Goal: Task Accomplishment & Management: Use online tool/utility

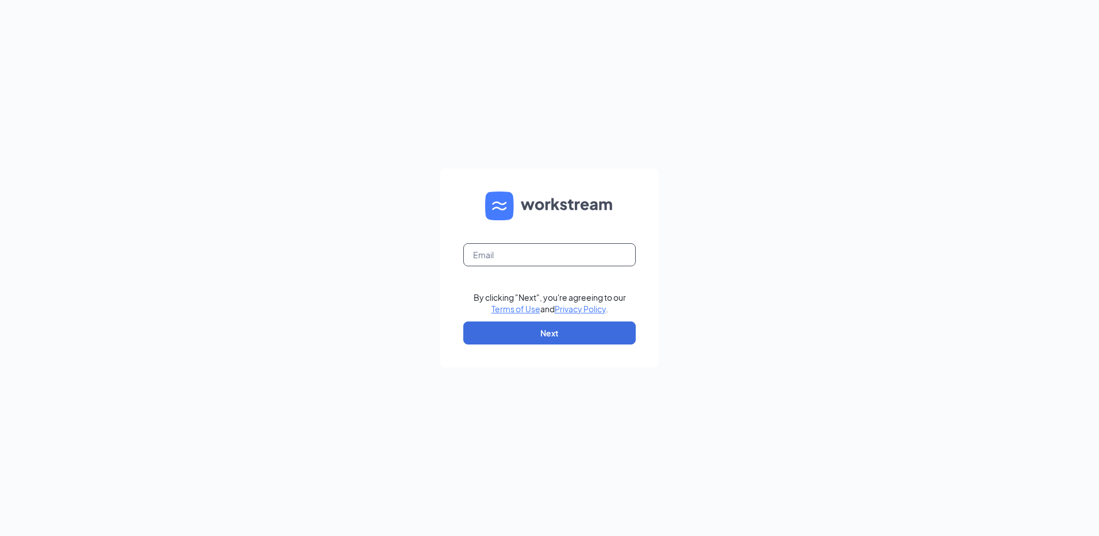
click at [500, 262] on input "text" at bounding box center [549, 254] width 173 height 23
type input "rs040316@tacobell.com"
click at [589, 335] on button "Next" at bounding box center [549, 332] width 173 height 23
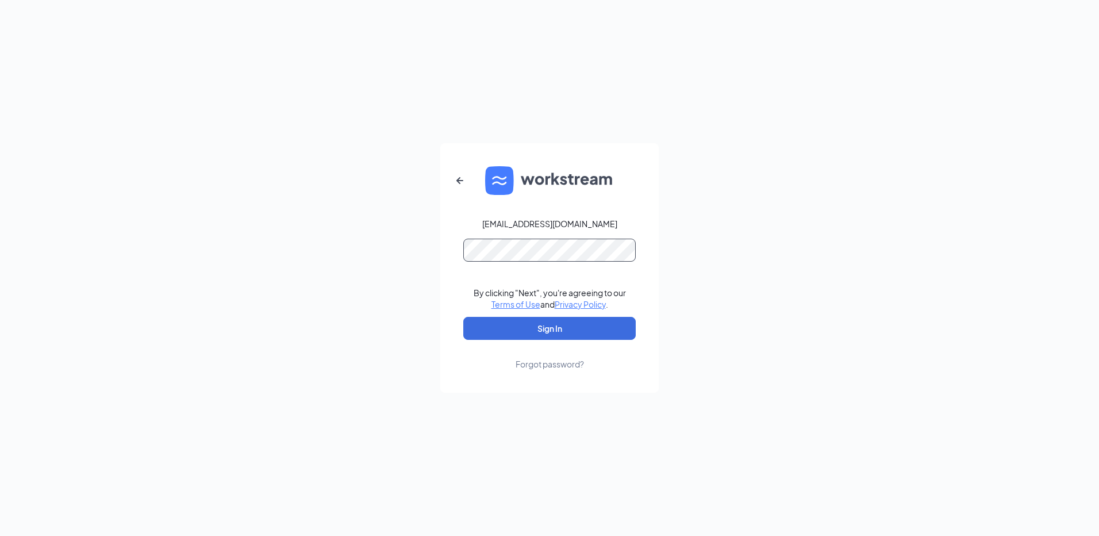
click at [463, 317] on button "Sign In" at bounding box center [549, 328] width 173 height 23
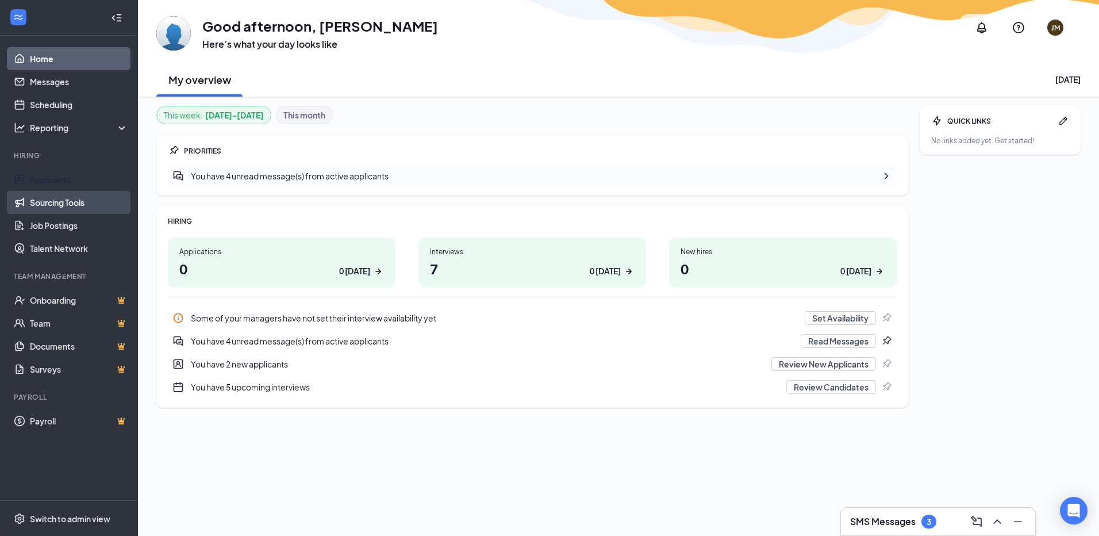
drag, startPoint x: 90, startPoint y: 182, endPoint x: 106, endPoint y: 204, distance: 26.7
click at [90, 182] on link "Applicants" at bounding box center [79, 179] width 98 height 23
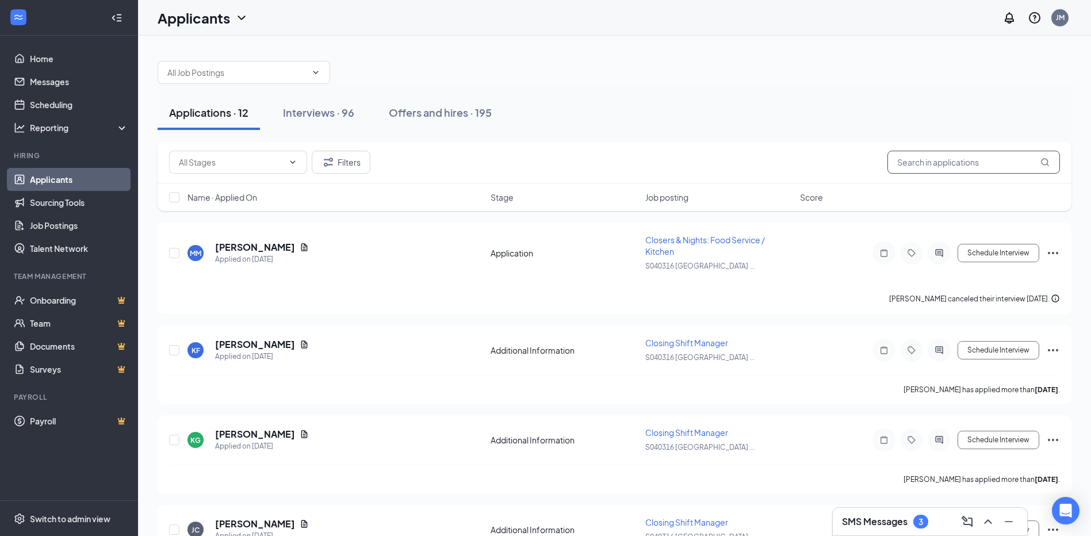
click at [923, 155] on input "text" at bounding box center [973, 162] width 173 height 23
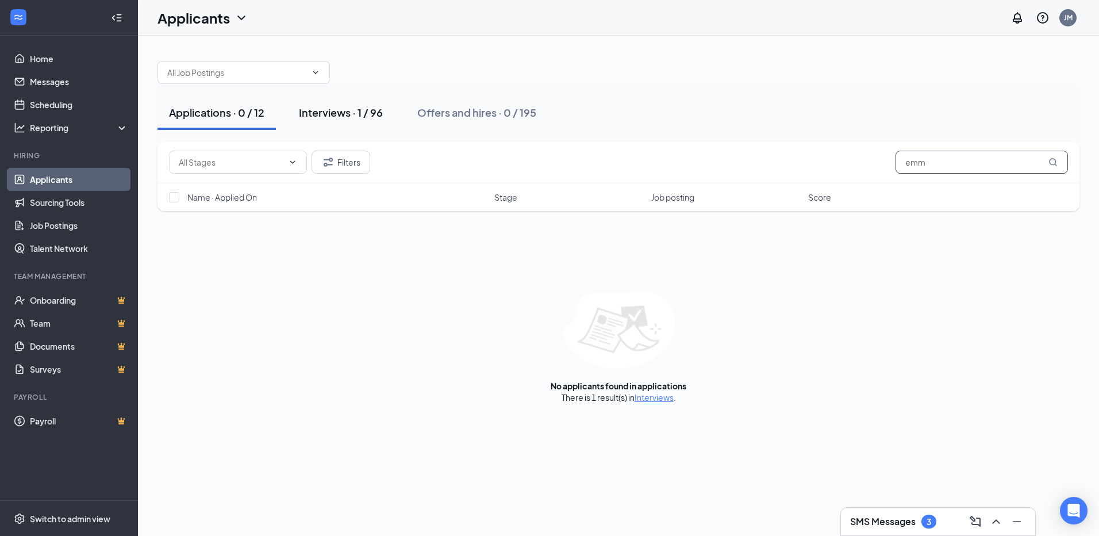
type input "emm"
click at [365, 105] on button "Interviews · 1 / 96" at bounding box center [341, 112] width 107 height 35
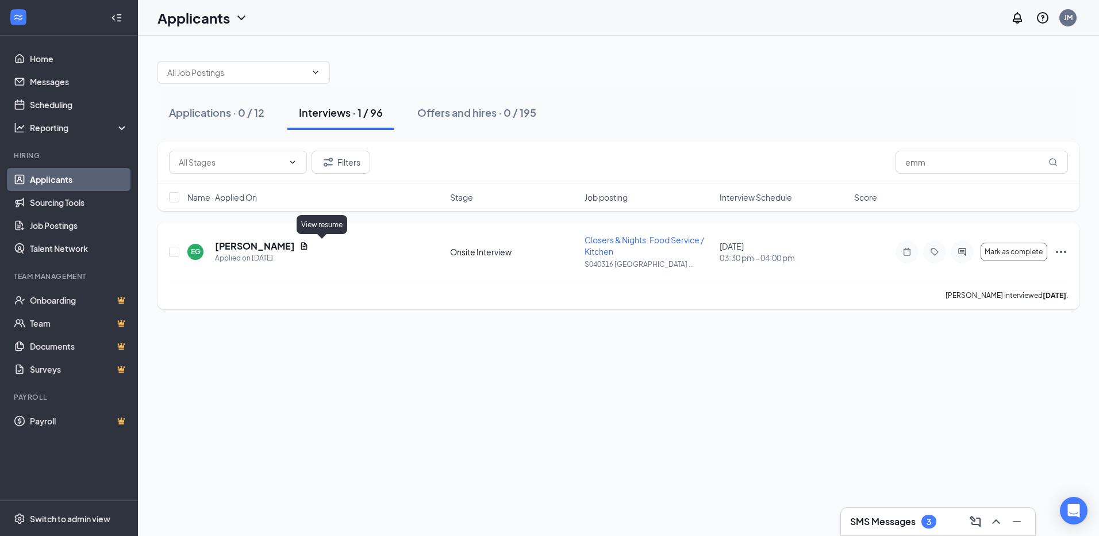
click at [309, 242] on icon "Document" at bounding box center [304, 246] width 9 height 9
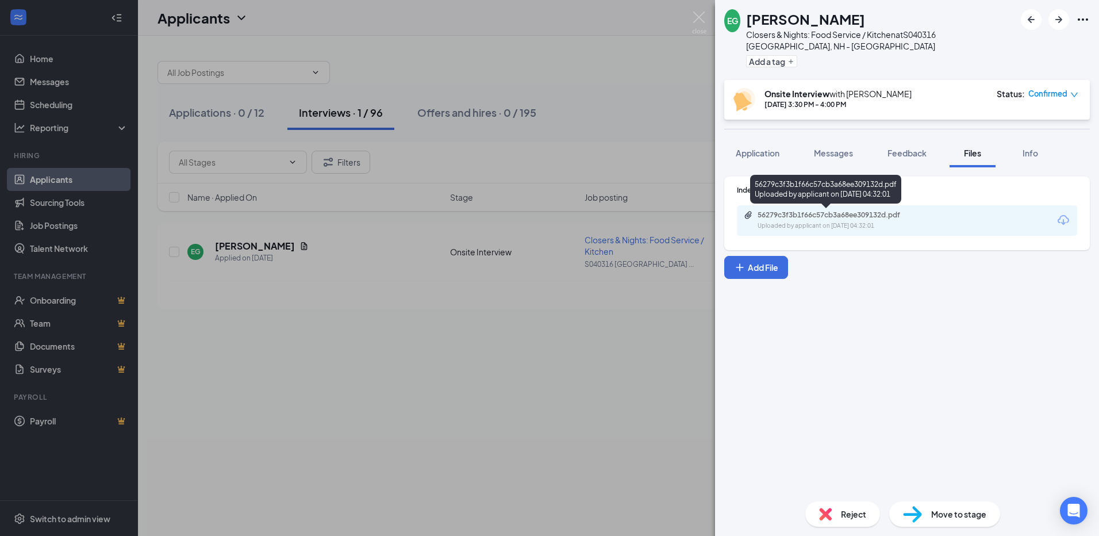
click at [813, 214] on div "56279c3f3b1f66c57cb3a68ee309132d.pdf" at bounding box center [838, 214] width 161 height 9
click at [579, 102] on div "EG [PERSON_NAME] Closers & Nights: Food Service / Kitchen at S040316 [GEOGRAPHI…" at bounding box center [549, 268] width 1099 height 536
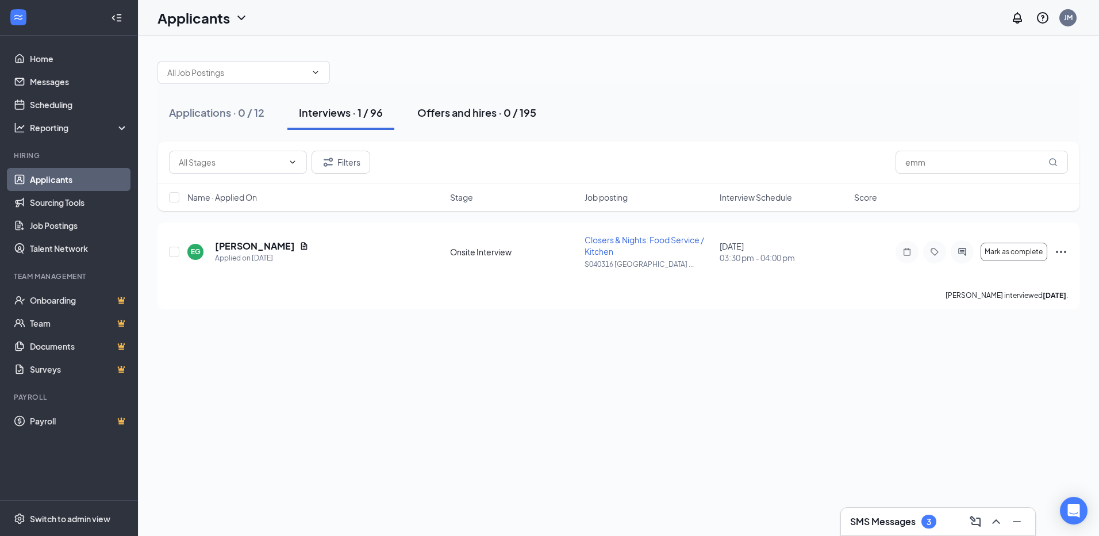
click at [450, 118] on div "Offers and hires · 0 / 195" at bounding box center [476, 112] width 119 height 14
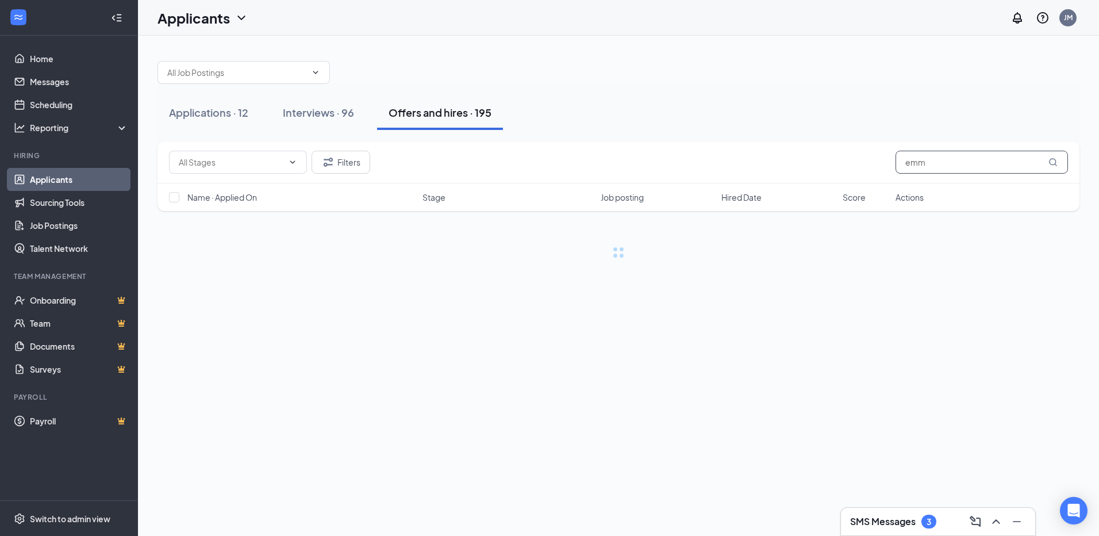
drag, startPoint x: 976, startPoint y: 160, endPoint x: 883, endPoint y: 163, distance: 92.6
click at [883, 163] on div "Filters emm" at bounding box center [618, 162] width 899 height 23
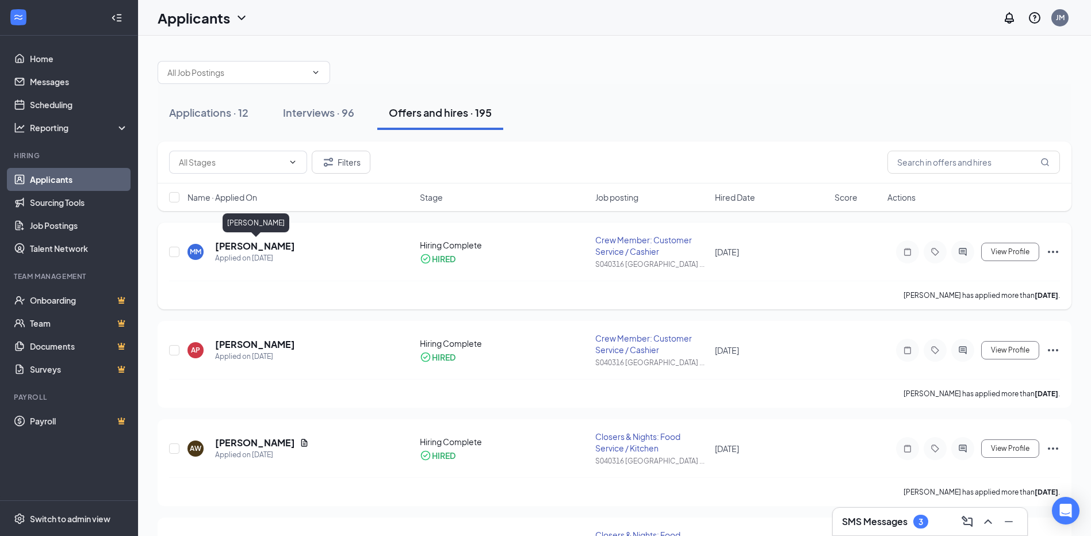
click at [277, 246] on h5 "[PERSON_NAME]" at bounding box center [255, 246] width 80 height 13
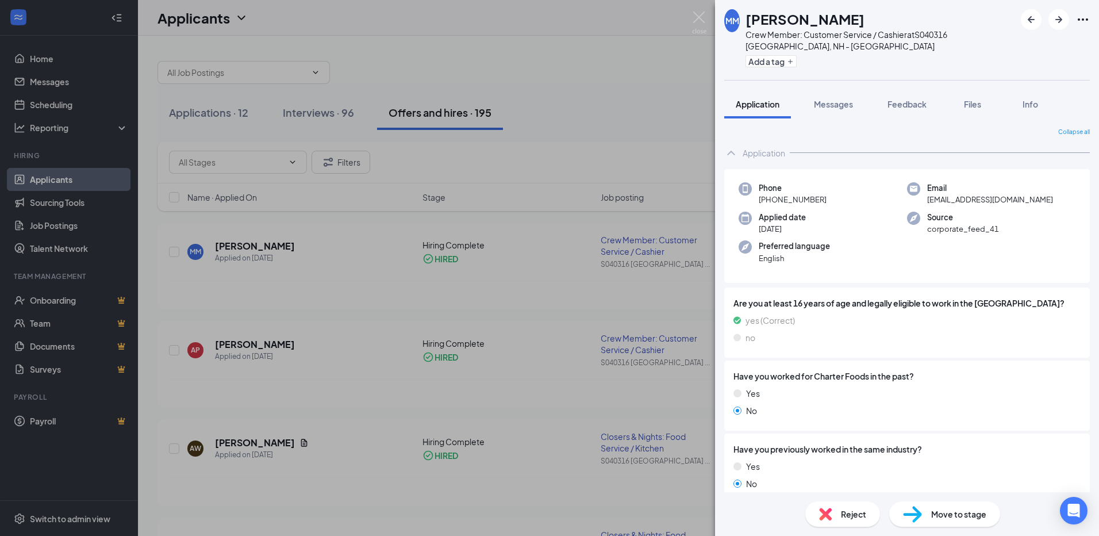
click at [603, 120] on div "[PERSON_NAME] Crew Member: Customer Service / Cashier at S040316 [GEOGRAPHIC_DA…" at bounding box center [549, 268] width 1099 height 536
